Goal: Transaction & Acquisition: Purchase product/service

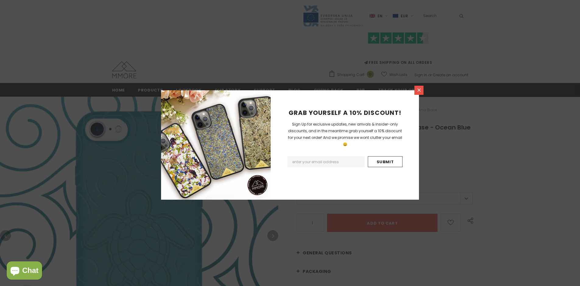
click at [419, 90] on icon at bounding box center [418, 90] width 3 height 3
